Goal: Task Accomplishment & Management: Use online tool/utility

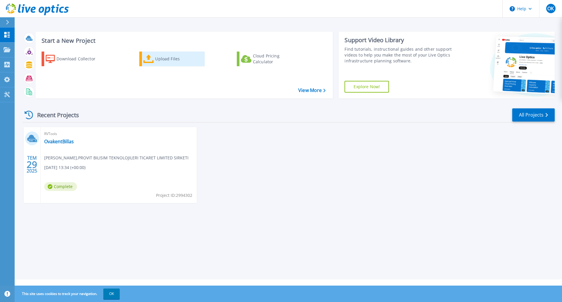
click at [157, 62] on div "Upload Files" at bounding box center [178, 59] width 47 height 12
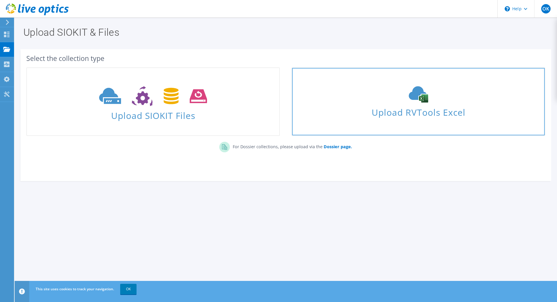
click at [418, 114] on span "Upload RVTools Excel" at bounding box center [418, 110] width 252 height 13
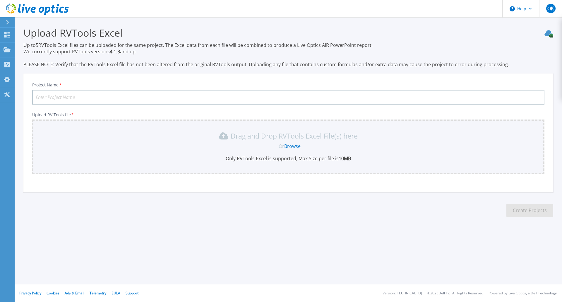
click at [257, 150] on div "Drag and Drop RVTools Excel File(s) here Or Browse Only RVTools Excel is suppor…" at bounding box center [288, 146] width 505 height 30
click at [285, 146] on link "Browse" at bounding box center [292, 146] width 16 height 6
click at [297, 147] on link "Browse" at bounding box center [292, 146] width 16 height 6
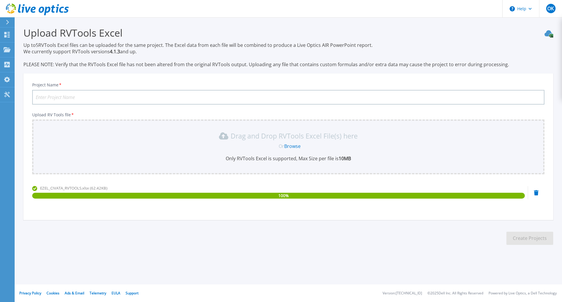
click at [179, 94] on input "Project Name *" at bounding box center [288, 97] width 512 height 15
type input "EzelCivata"
click at [533, 237] on button "Create Projects" at bounding box center [529, 237] width 47 height 13
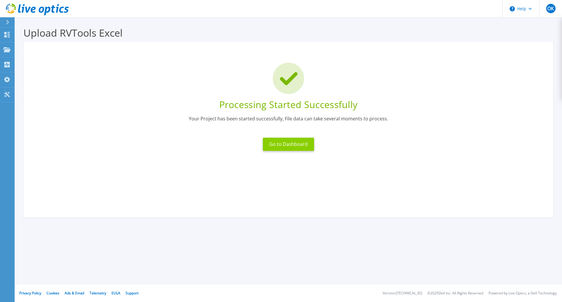
click at [299, 148] on button "Go to Dashboard" at bounding box center [288, 143] width 51 height 13
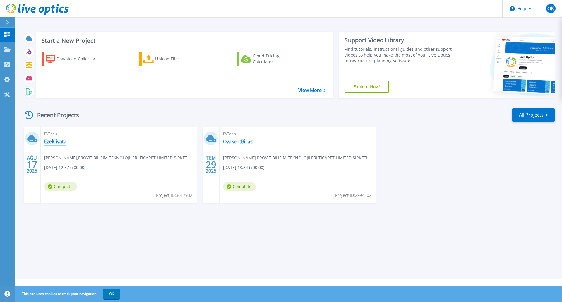
click at [66, 141] on link "EzelCivata" at bounding box center [55, 141] width 22 height 6
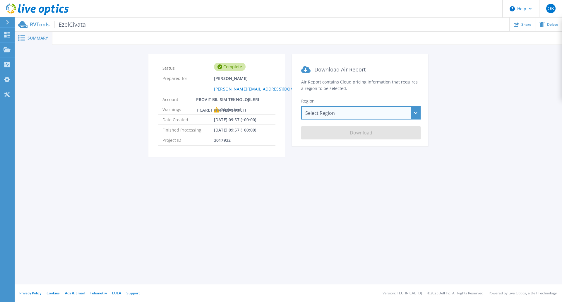
click at [319, 114] on div "Select Region [GEOGRAPHIC_DATA] ([GEOGRAPHIC_DATA]) [GEOGRAPHIC_DATA] ([GEOGRAP…" at bounding box center [360, 112] width 119 height 13
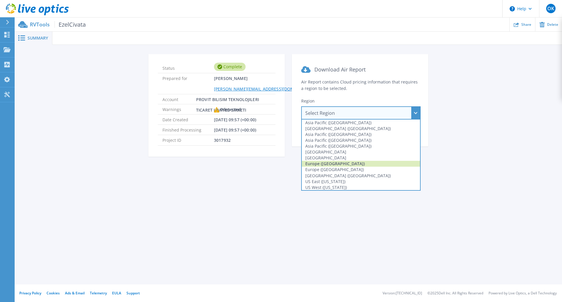
click at [326, 162] on div "Europe ([GEOGRAPHIC_DATA])" at bounding box center [361, 164] width 118 height 6
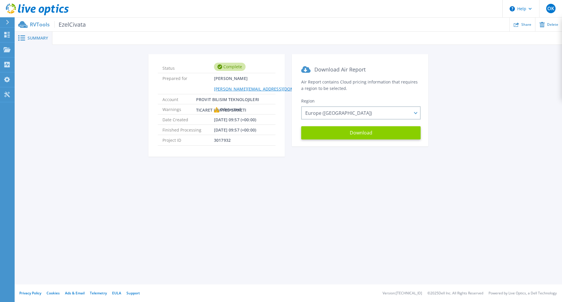
click at [389, 129] on button "Download" at bounding box center [360, 132] width 119 height 13
